Goal: Information Seeking & Learning: Learn about a topic

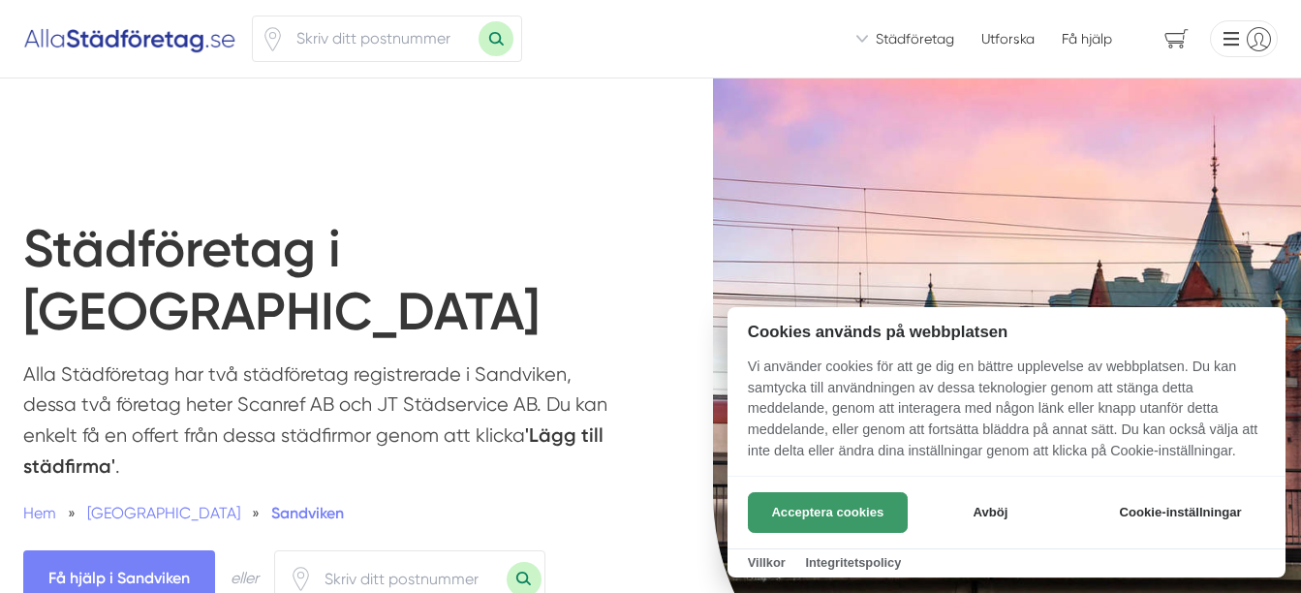
click at [794, 518] on button "Acceptera cookies" at bounding box center [828, 512] width 160 height 41
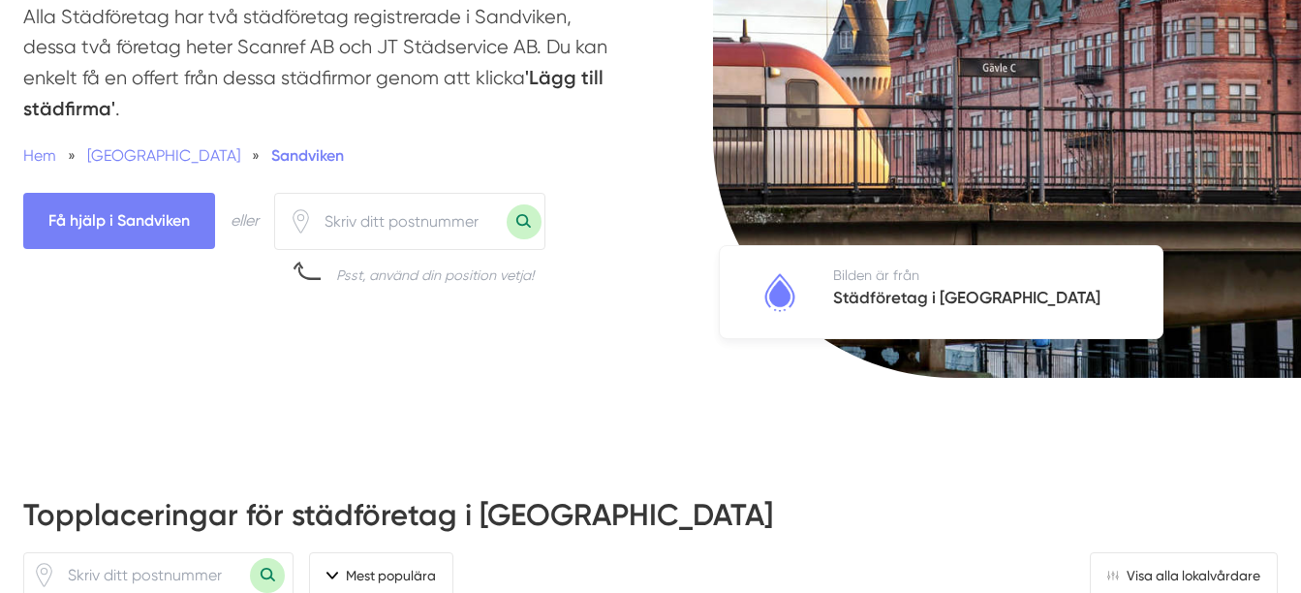
scroll to position [286, 0]
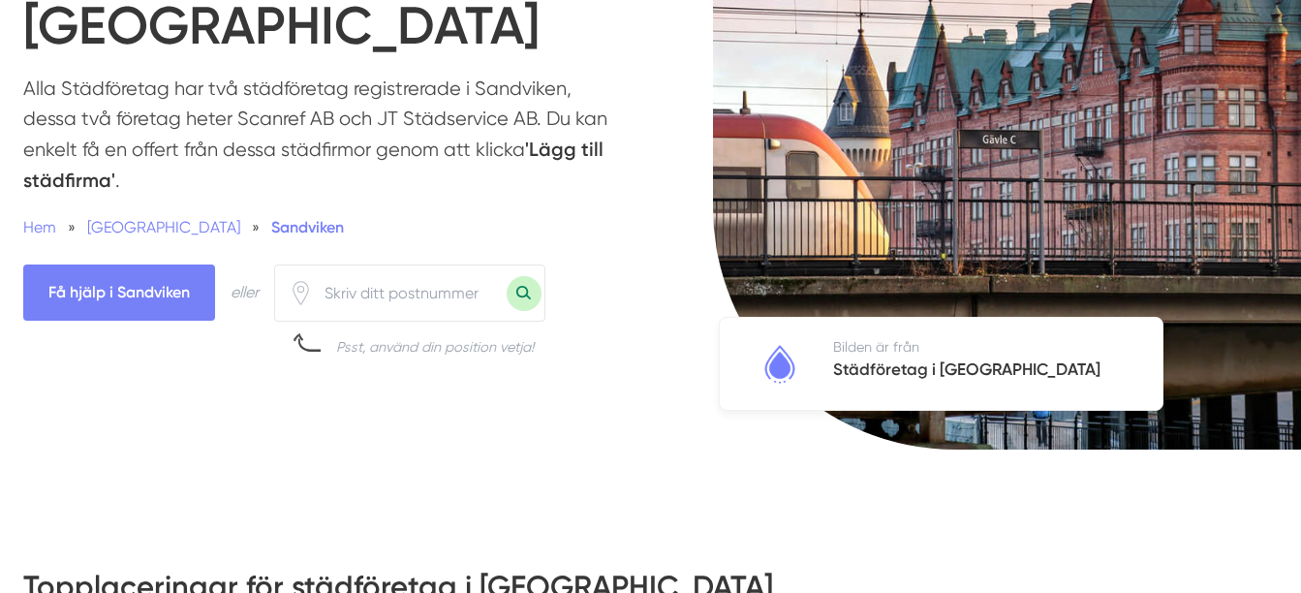
click at [343, 271] on input "number" at bounding box center [410, 293] width 194 height 45
type input "81152"
click at [523, 276] on button "Sök med postnummer" at bounding box center [524, 293] width 35 height 35
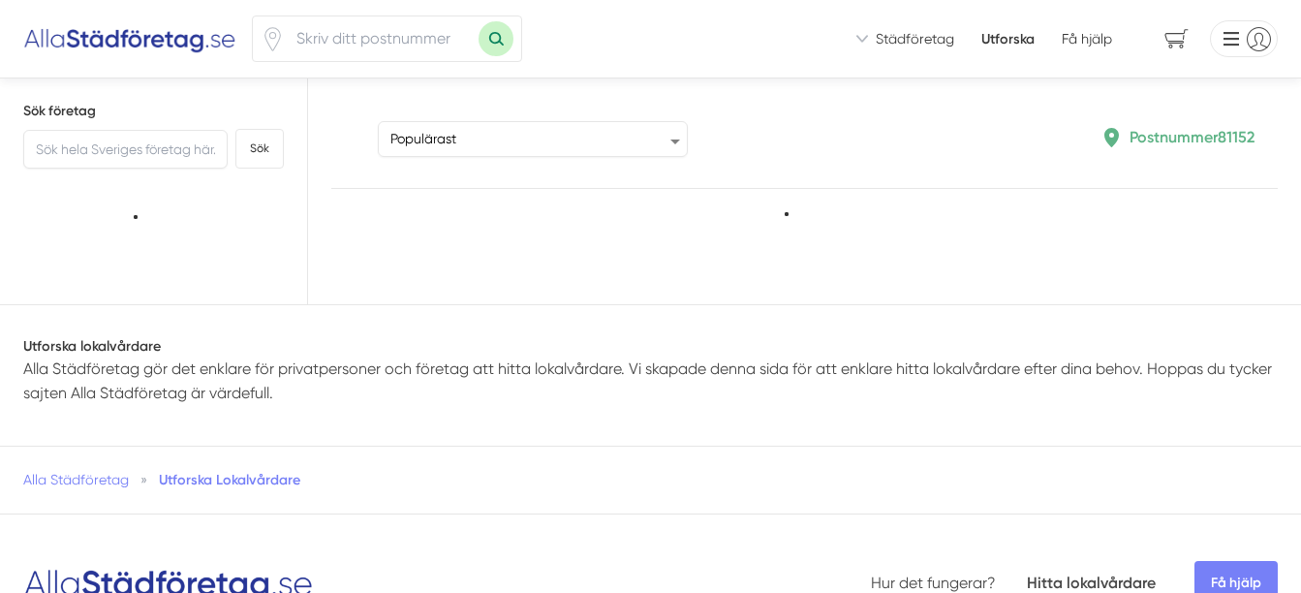
type input "81152"
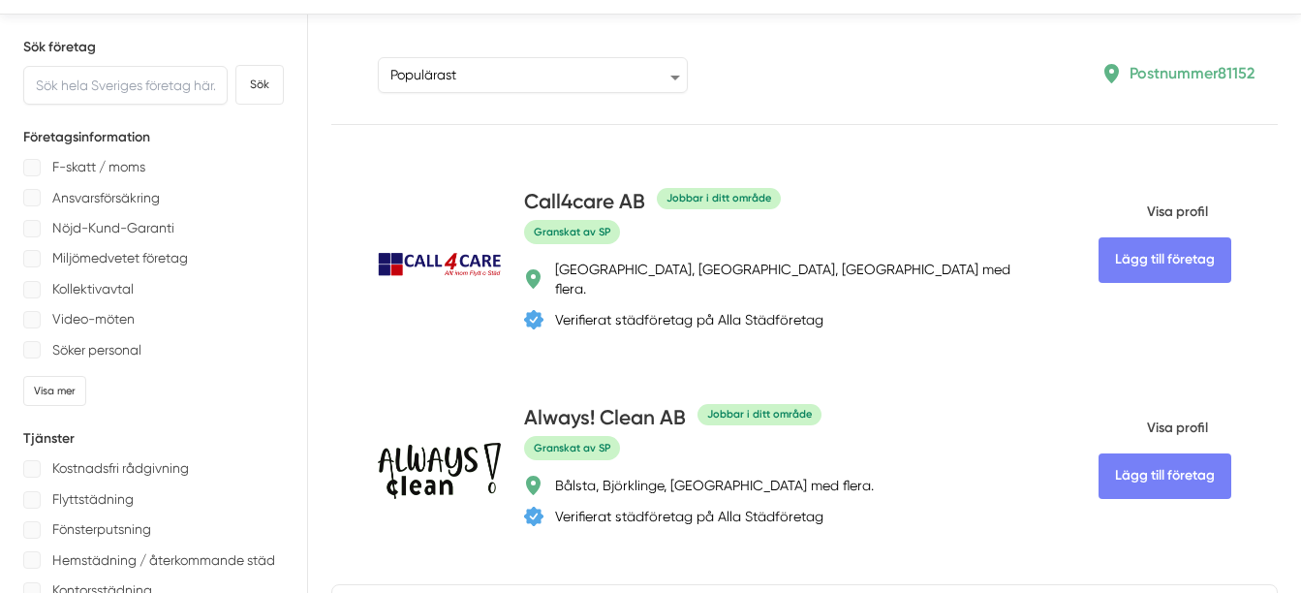
scroll to position [63, 0]
click at [53, 83] on input "text" at bounding box center [125, 86] width 204 height 39
type input "sandviken"
click at [248, 91] on button "Sök" at bounding box center [259, 86] width 48 height 40
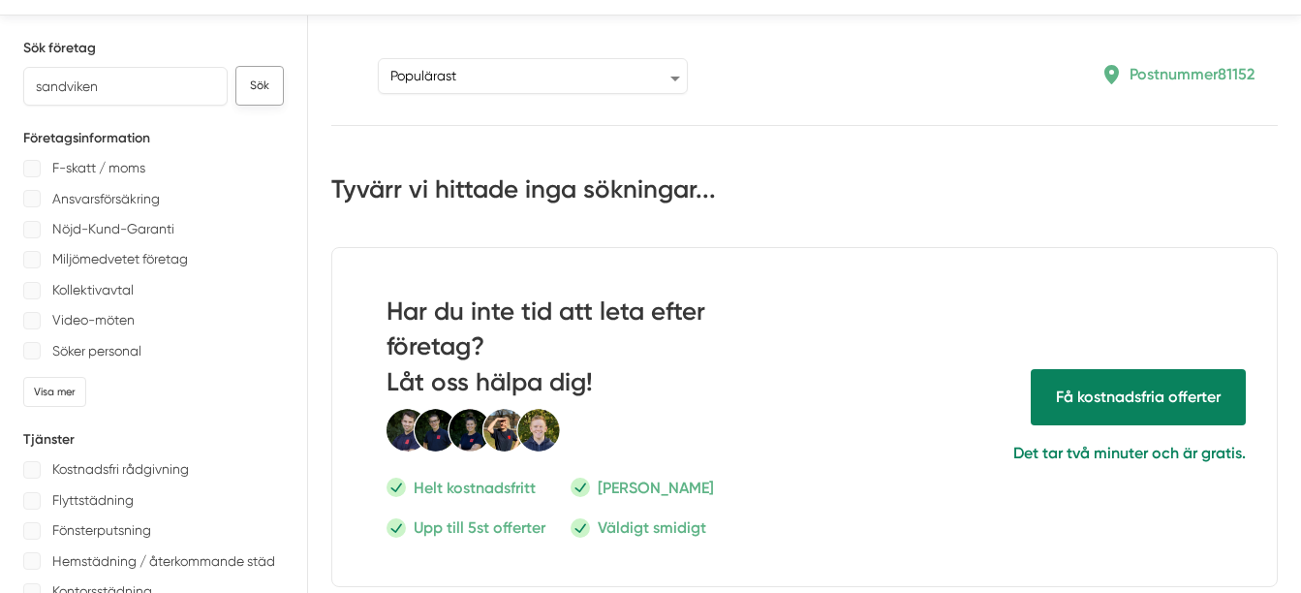
click at [254, 86] on button "Sök" at bounding box center [259, 86] width 48 height 40
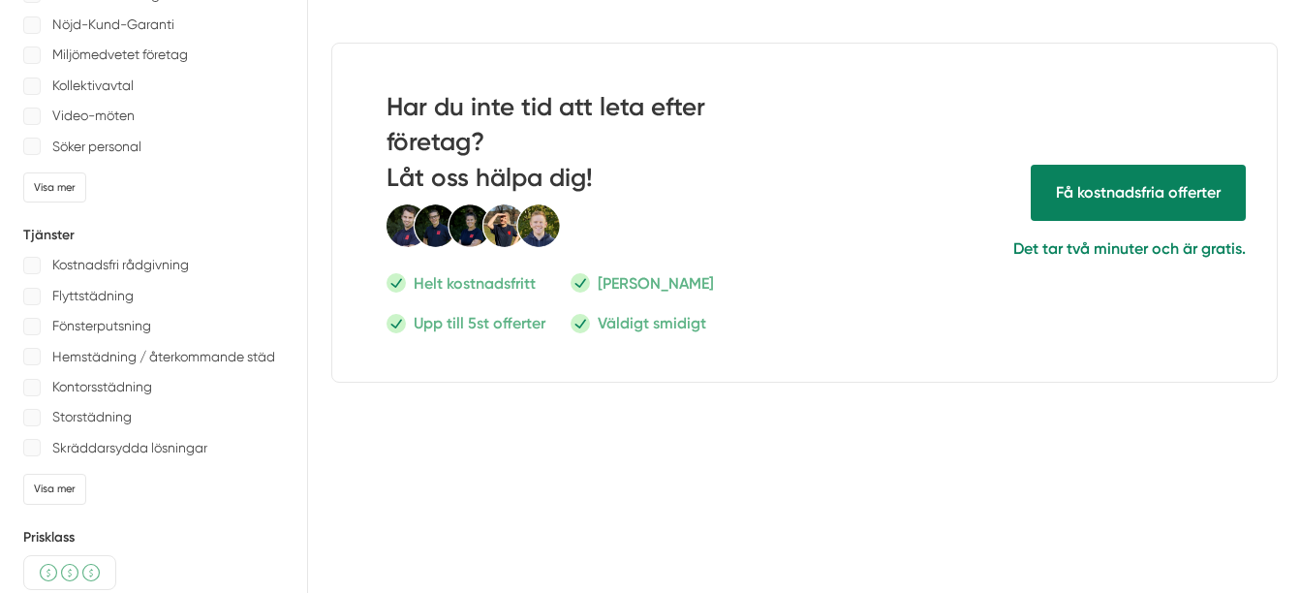
scroll to position [268, 0]
click at [169, 355] on p "Hemstädning / återkommande städ" at bounding box center [163, 356] width 223 height 24
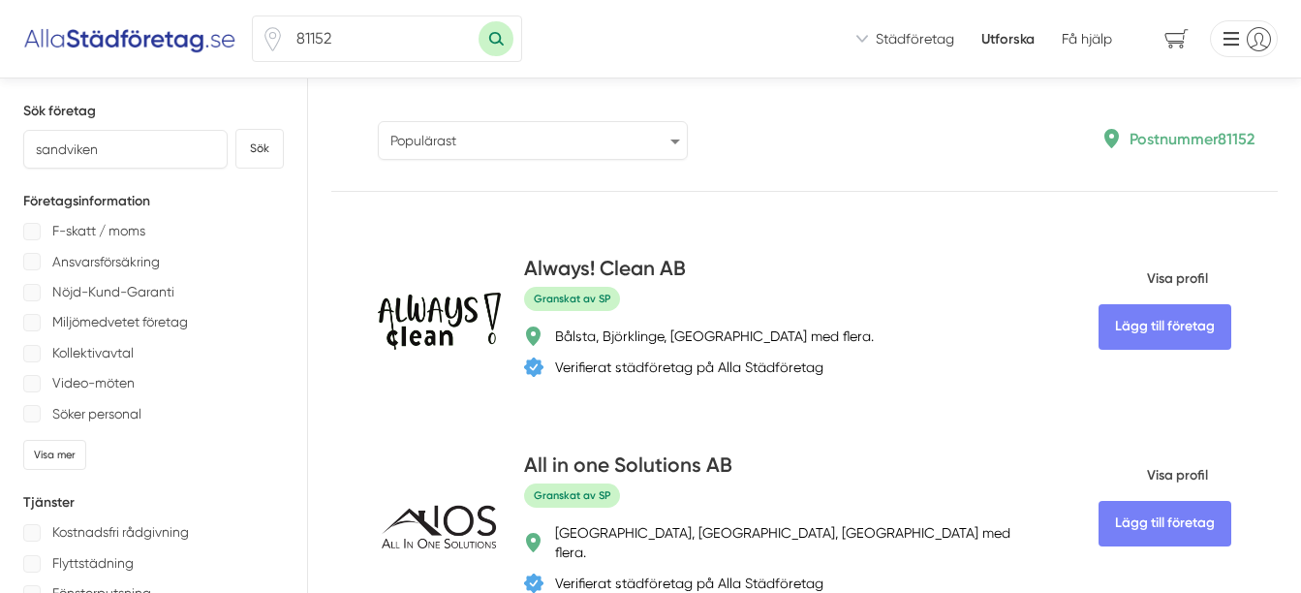
click at [676, 137] on select "Populärast Högst omdöme Flest omdömen Senaste uppdaterade Nyaste företaget på A…" at bounding box center [533, 140] width 310 height 39
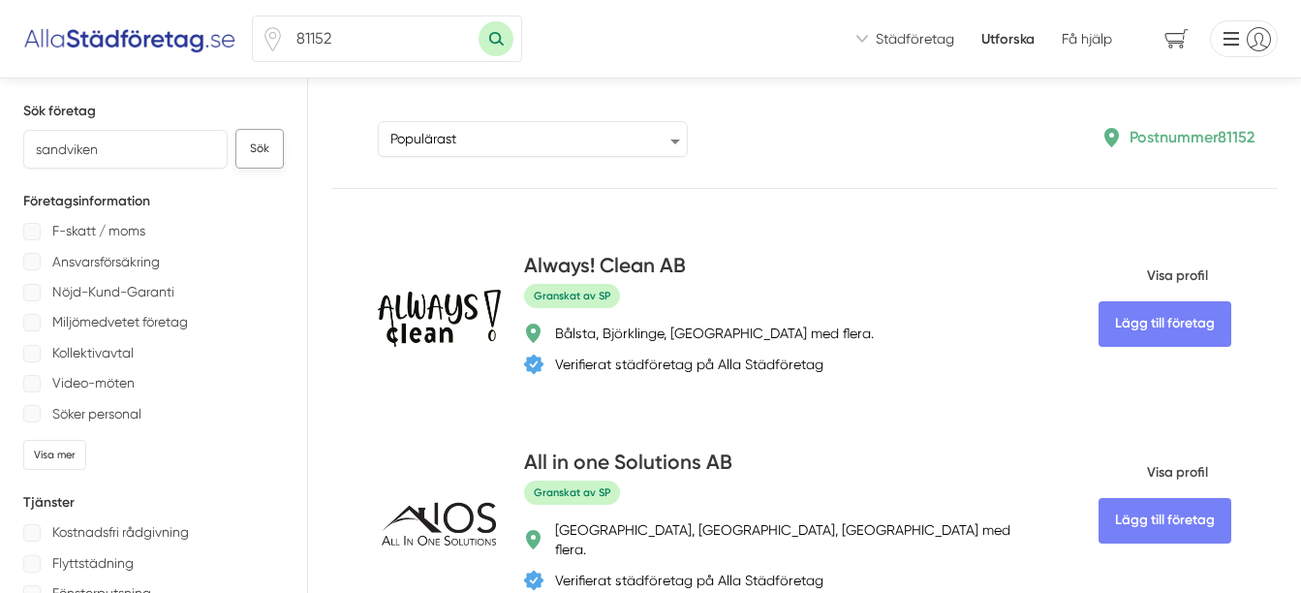
click at [254, 148] on button "Sök" at bounding box center [259, 149] width 48 height 40
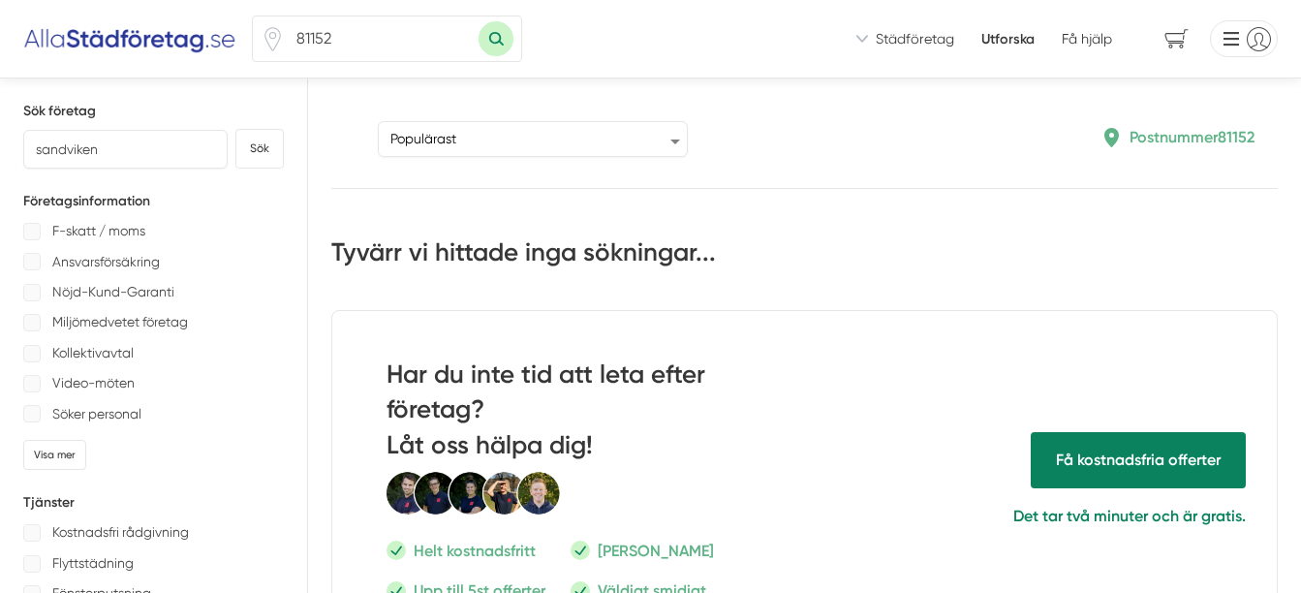
click at [505, 40] on button "Sök med postnummer" at bounding box center [496, 38] width 35 height 35
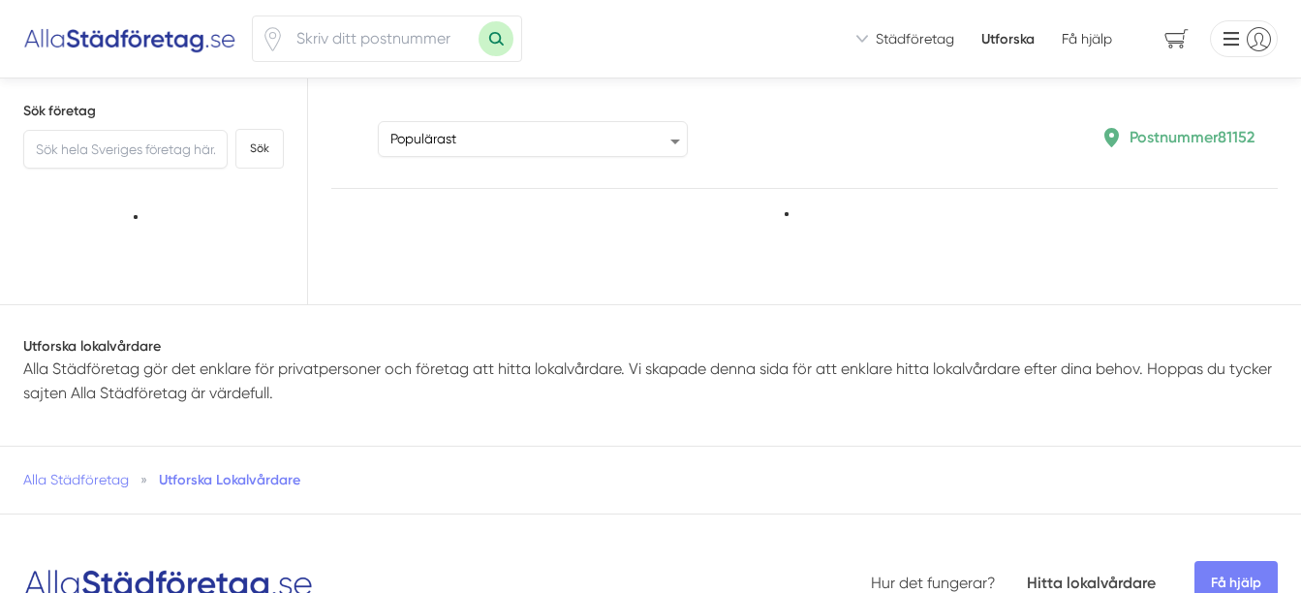
scroll to position [189, 0]
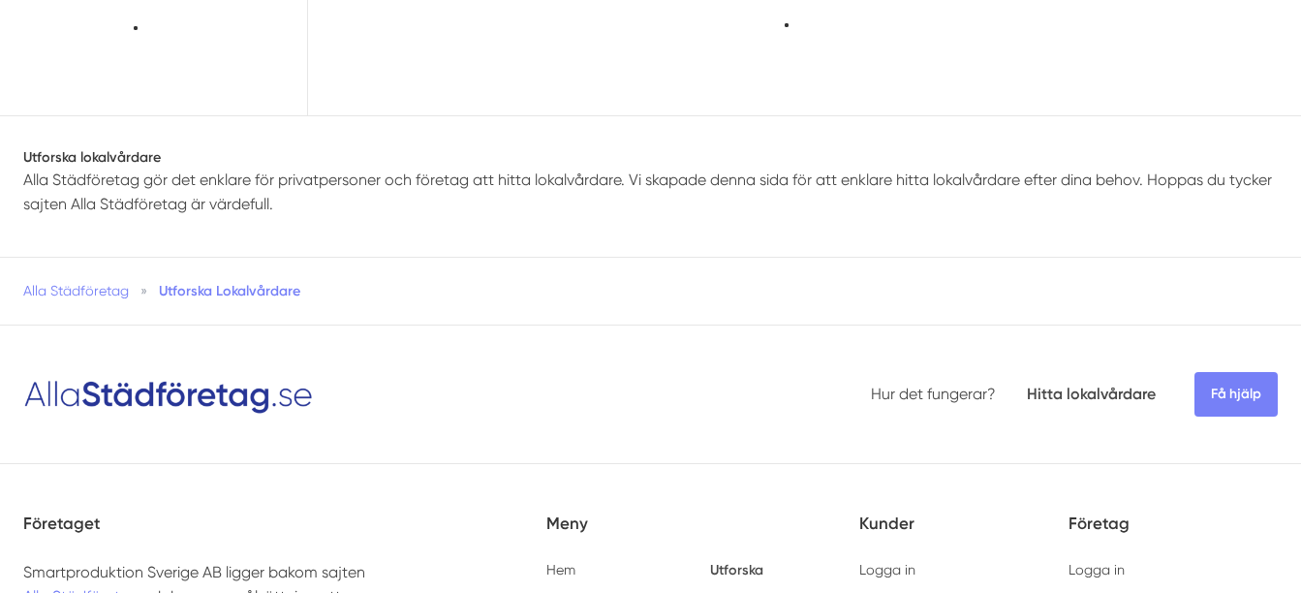
type input "81152"
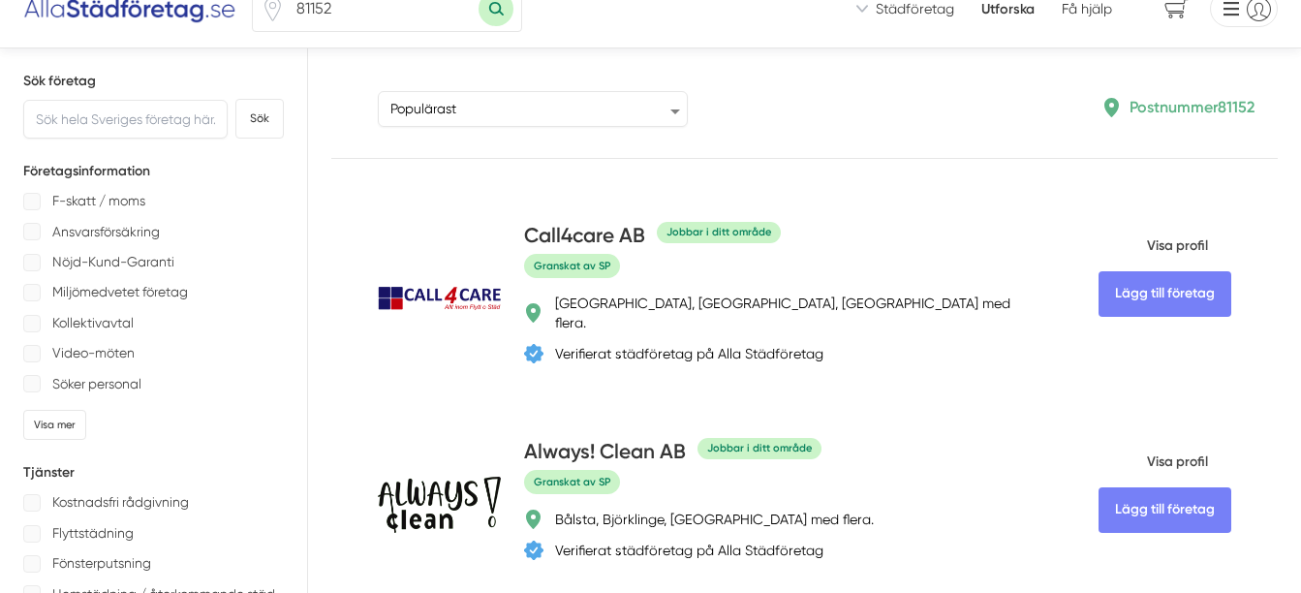
scroll to position [0, 0]
